Goal: Information Seeking & Learning: Learn about a topic

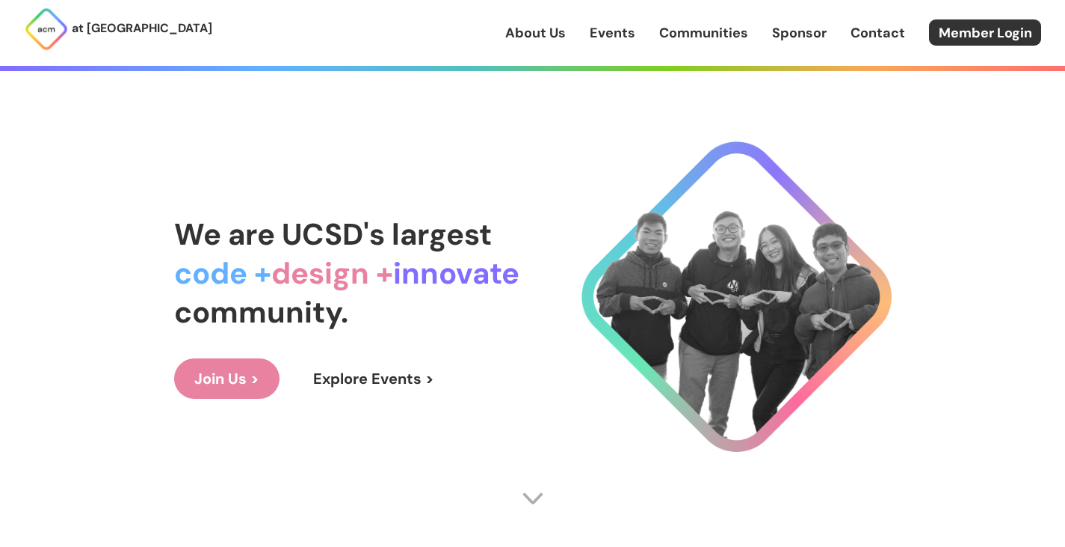
click at [379, 378] on link "Explore Events >" at bounding box center [374, 378] width 162 height 40
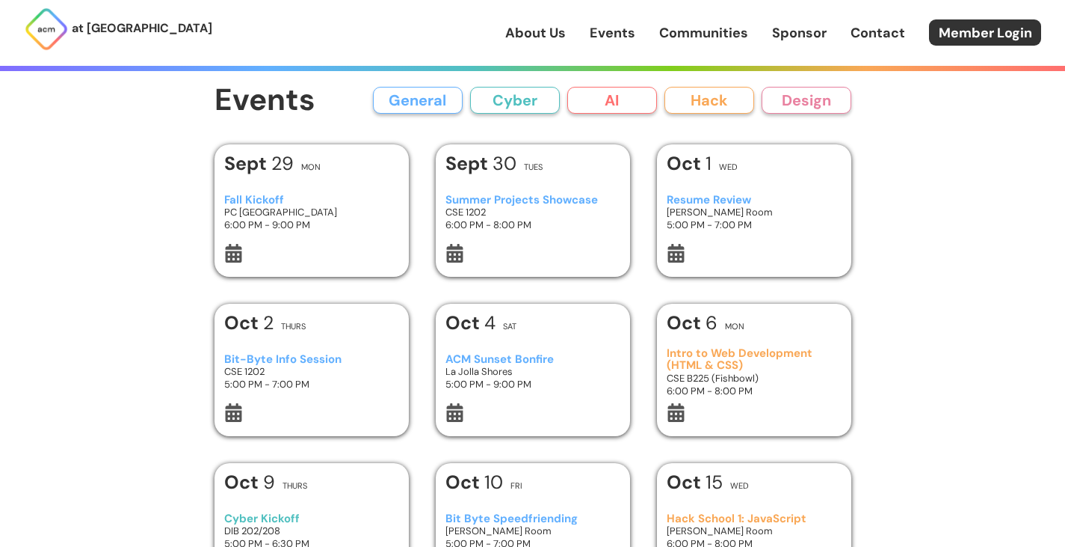
click at [538, 37] on link "About Us" at bounding box center [535, 32] width 61 height 19
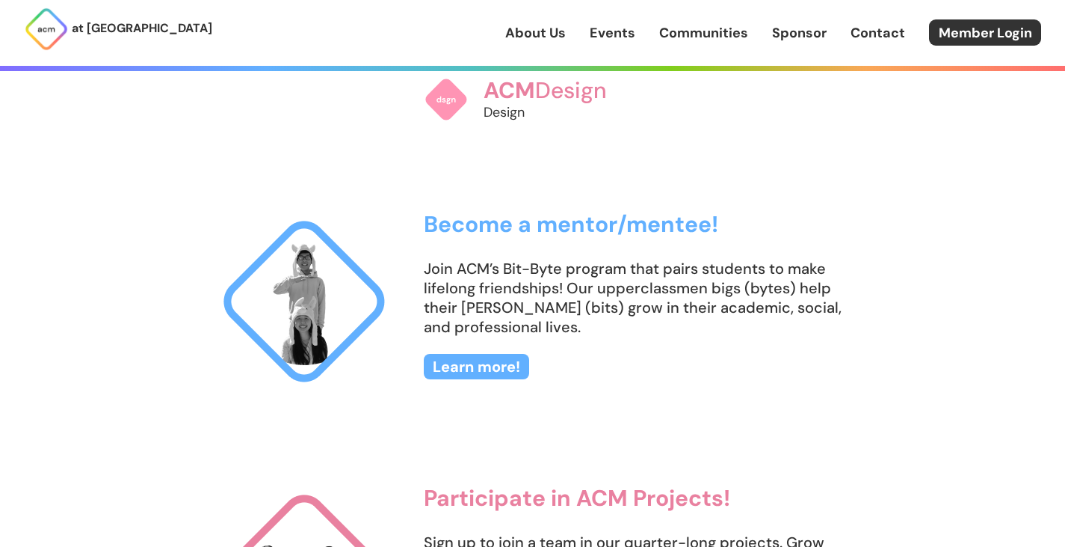
scroll to position [907, 0]
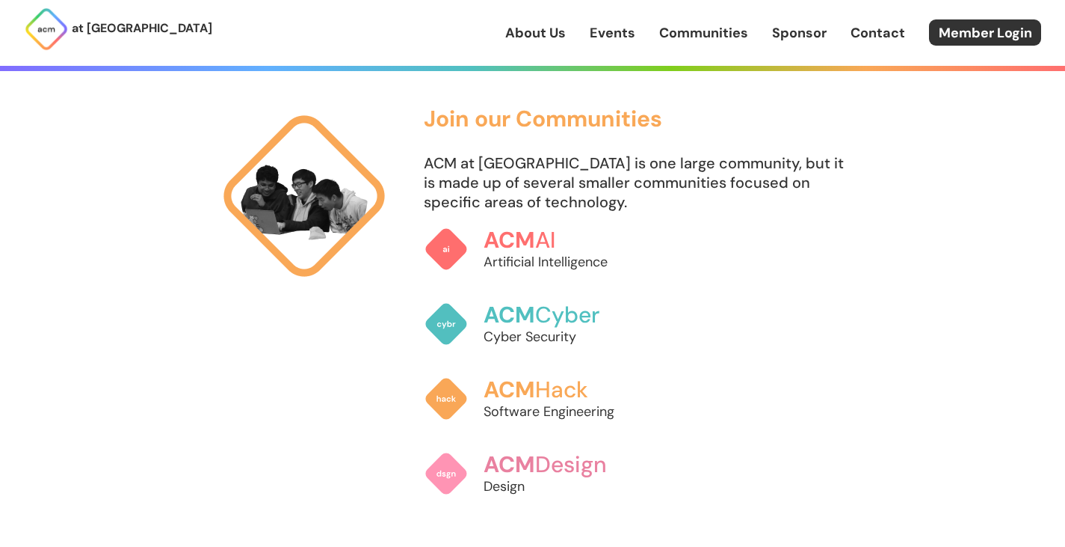
drag, startPoint x: 928, startPoint y: 3, endPoint x: 752, endPoint y: 67, distance: 186.8
click at [733, 98] on section "How can I get involved? Connect with us on Social Media To keep up with what's …" at bounding box center [533, 362] width 718 height 1392
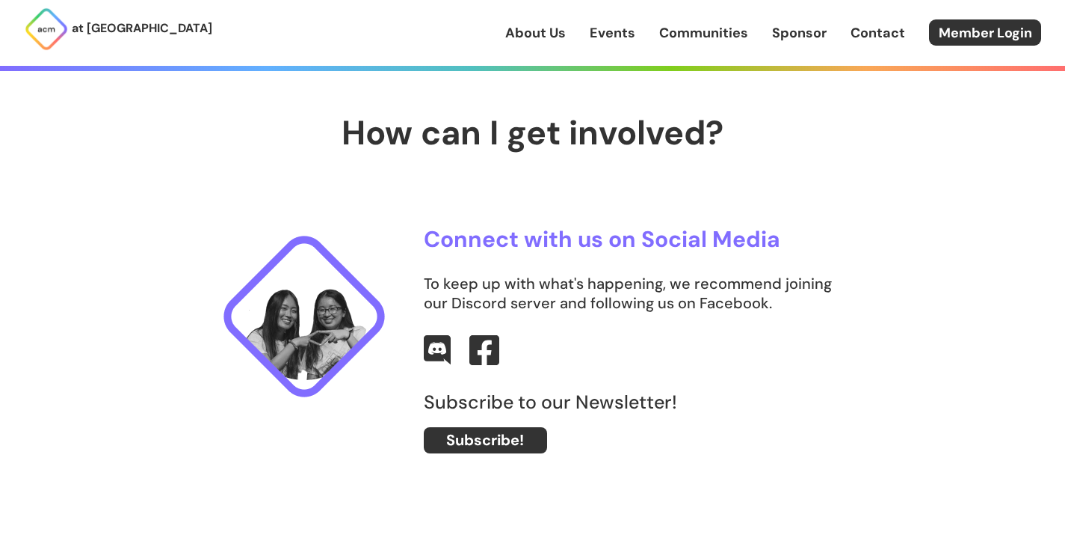
click at [544, 36] on link "About Us" at bounding box center [535, 32] width 61 height 19
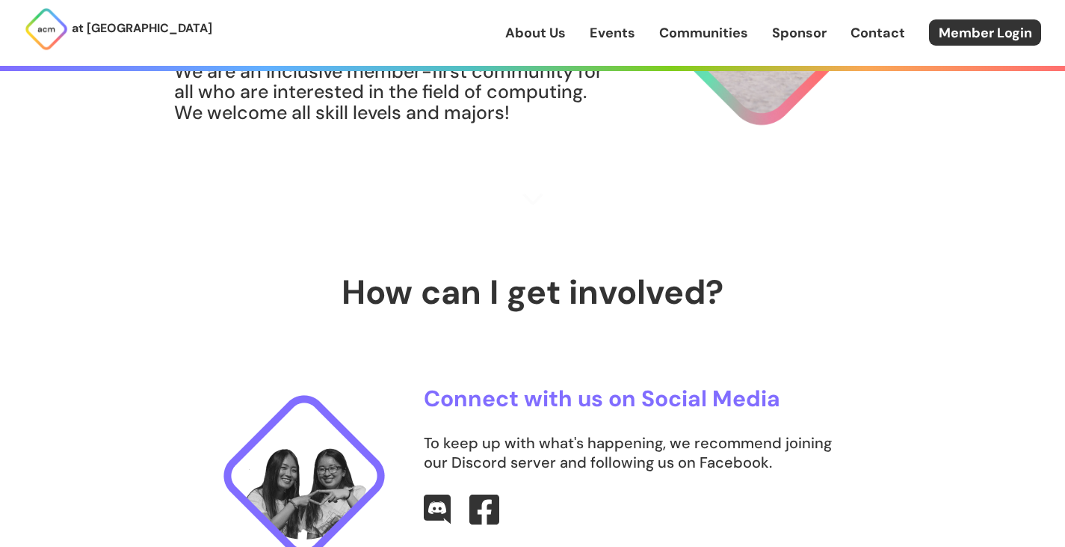
scroll to position [0, 0]
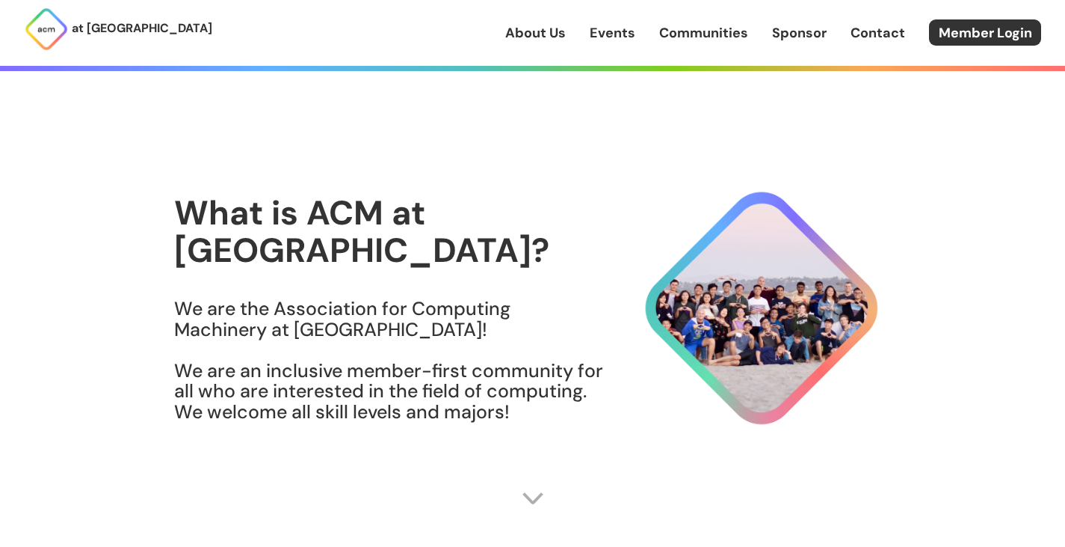
click at [607, 31] on link "Events" at bounding box center [613, 32] width 46 height 19
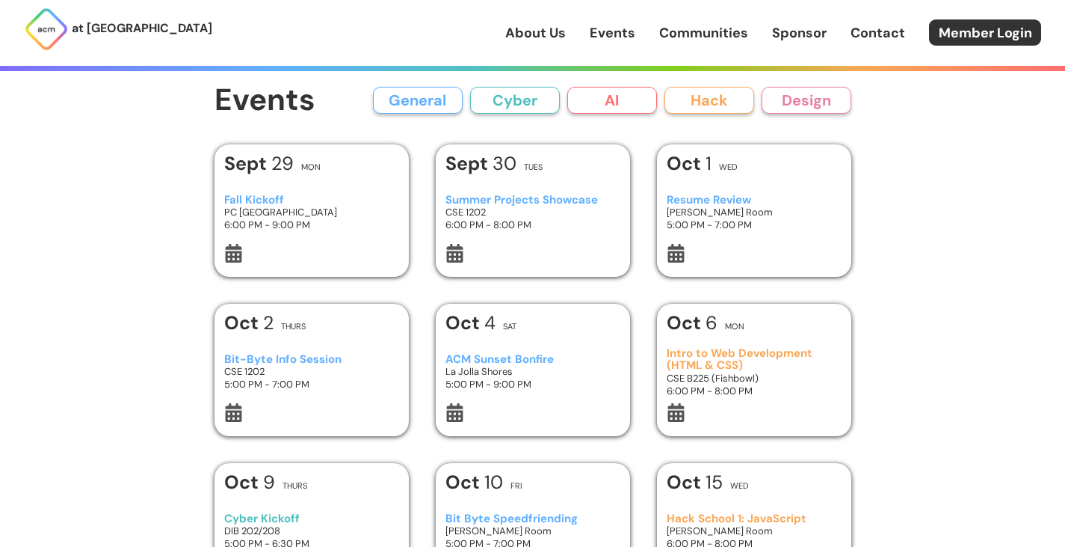
click at [276, 203] on h3 "Fall Kickoff" at bounding box center [311, 200] width 174 height 13
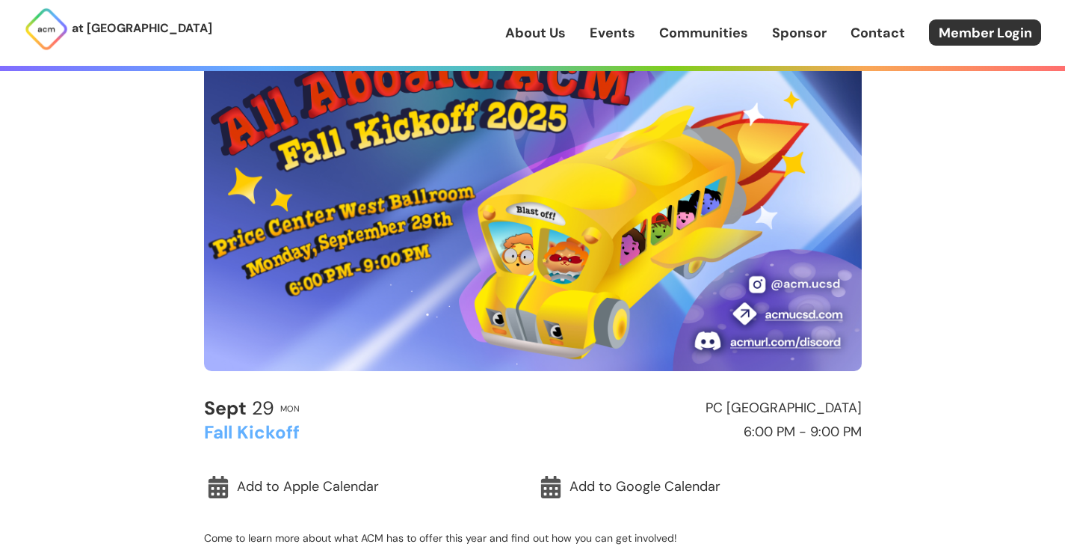
scroll to position [224, 0]
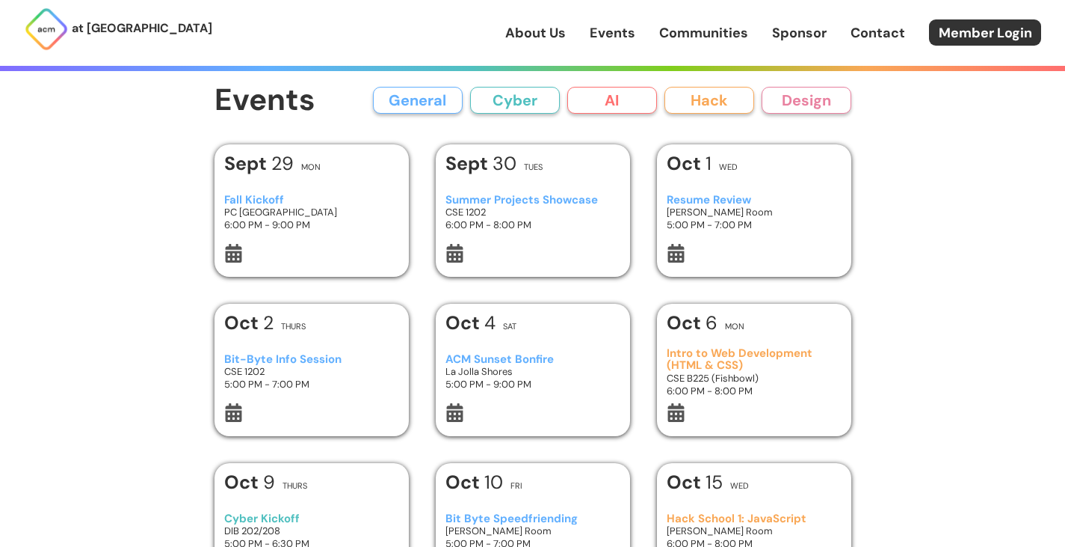
click at [782, 206] on h3 "[PERSON_NAME] Room" at bounding box center [754, 212] width 174 height 13
click at [332, 368] on h3 "CSE 1202" at bounding box center [311, 371] width 174 height 13
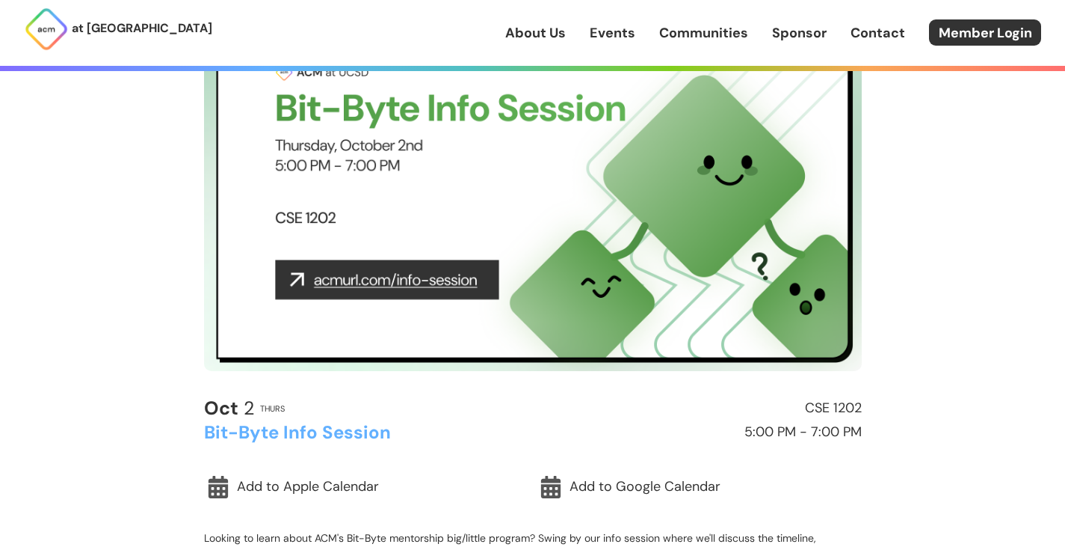
scroll to position [374, 0]
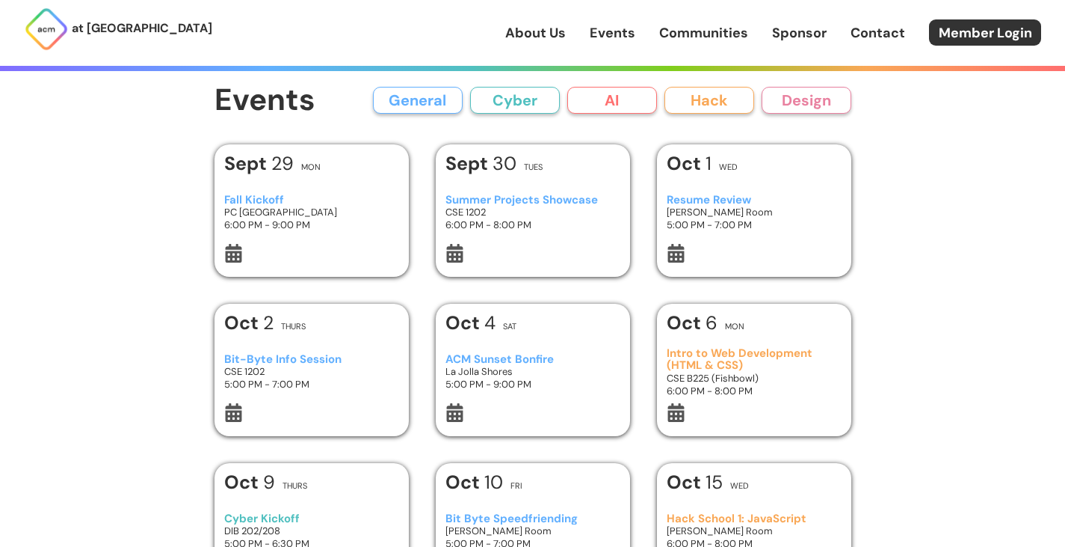
click at [633, 101] on button "AI" at bounding box center [612, 100] width 90 height 27
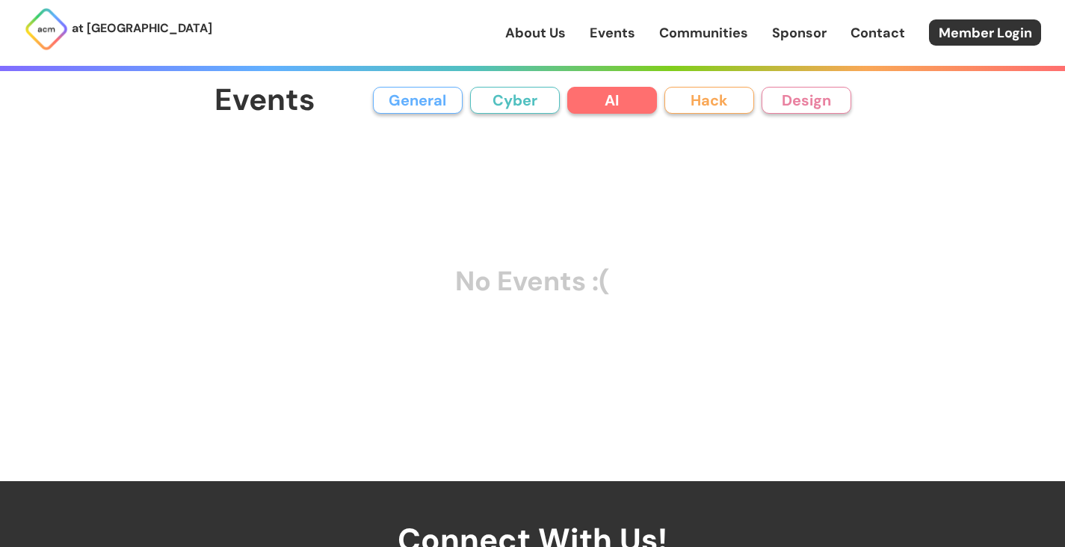
click at [489, 91] on button "Cyber" at bounding box center [515, 100] width 90 height 27
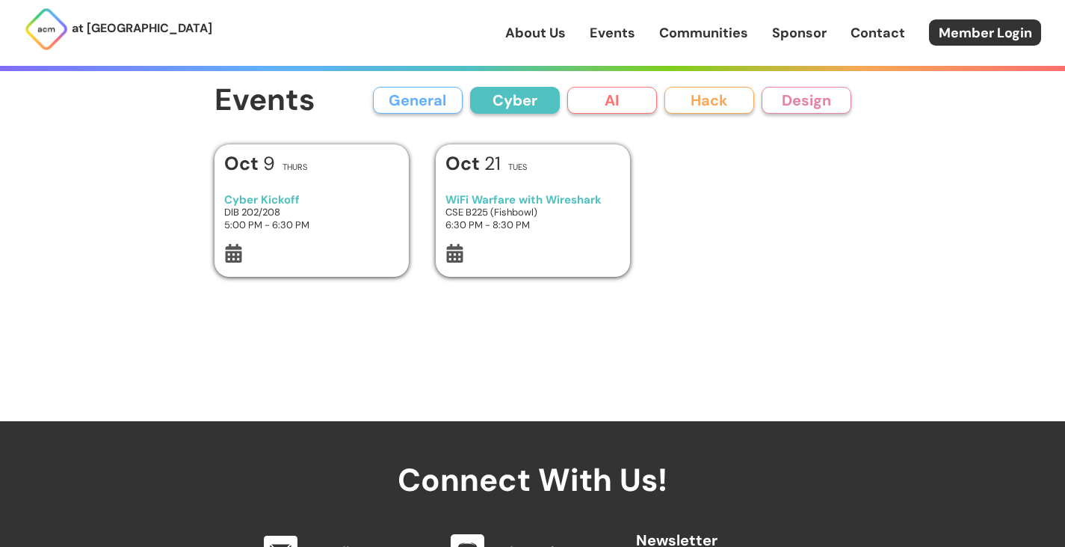
click at [725, 102] on button "Hack" at bounding box center [710, 100] width 90 height 27
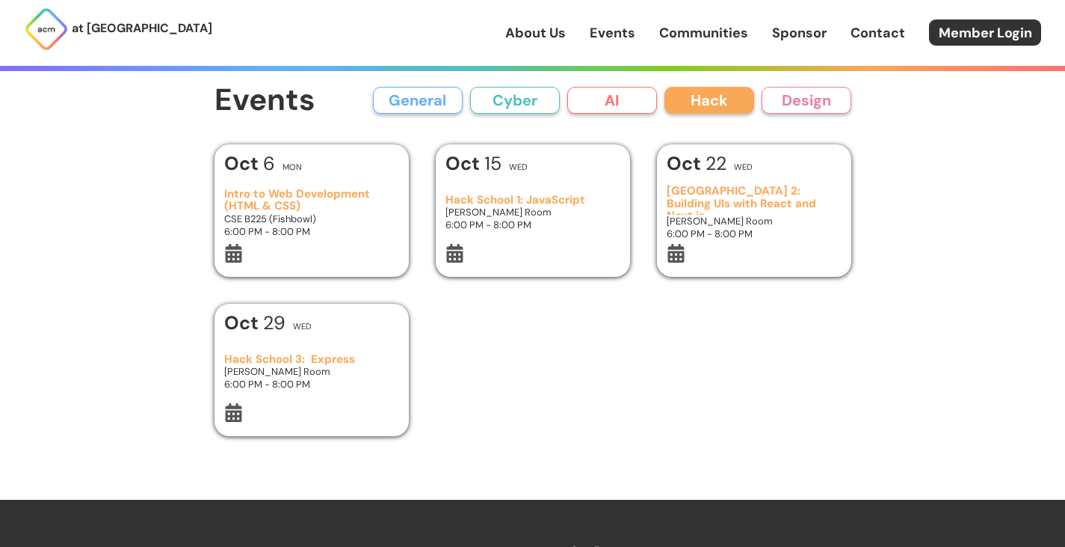
click at [815, 99] on button "Design" at bounding box center [807, 100] width 90 height 27
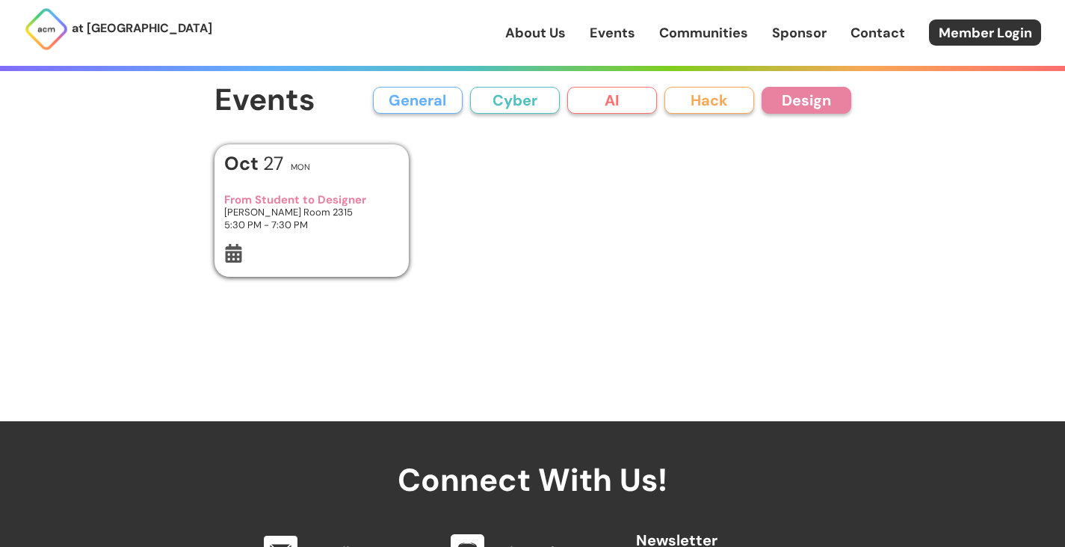
click at [437, 99] on button "General" at bounding box center [418, 100] width 90 height 27
